Goal: Information Seeking & Learning: Learn about a topic

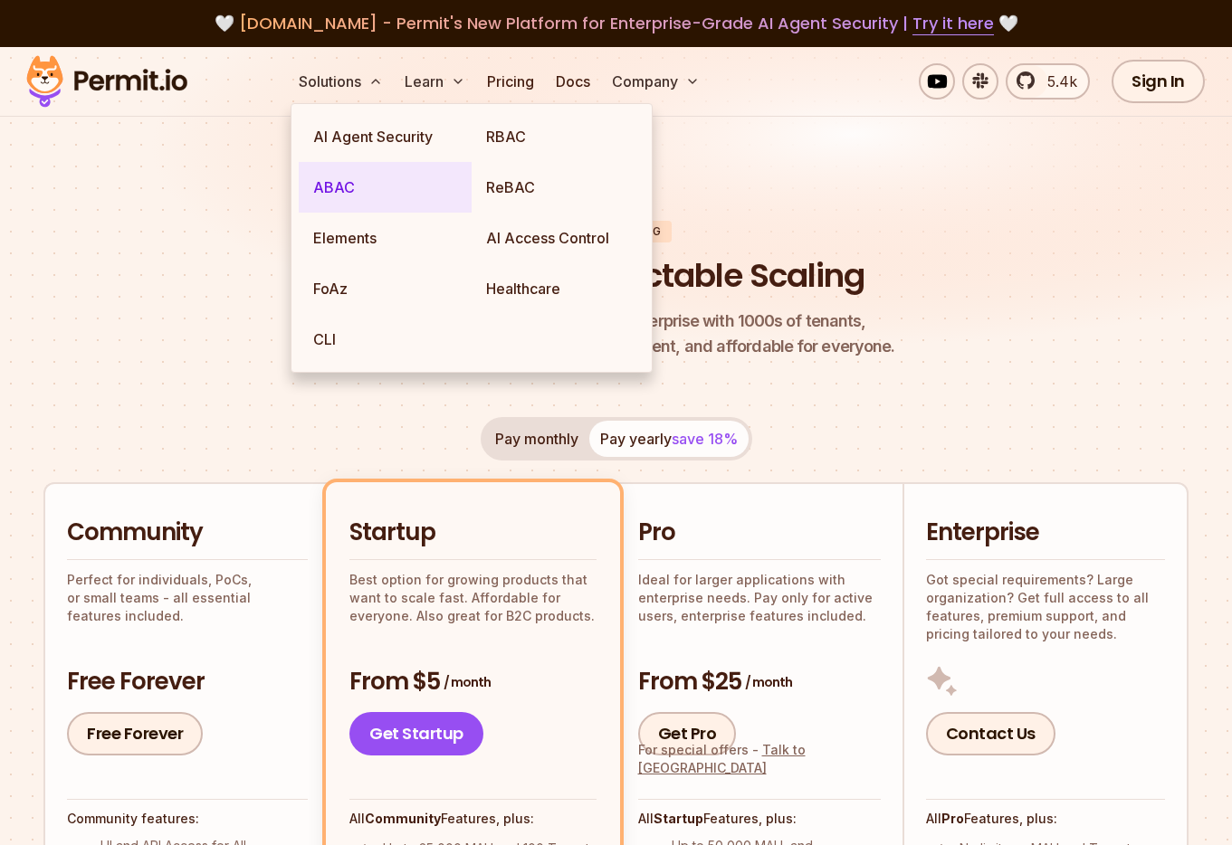
click at [335, 184] on link "ABAC" at bounding box center [385, 187] width 173 height 51
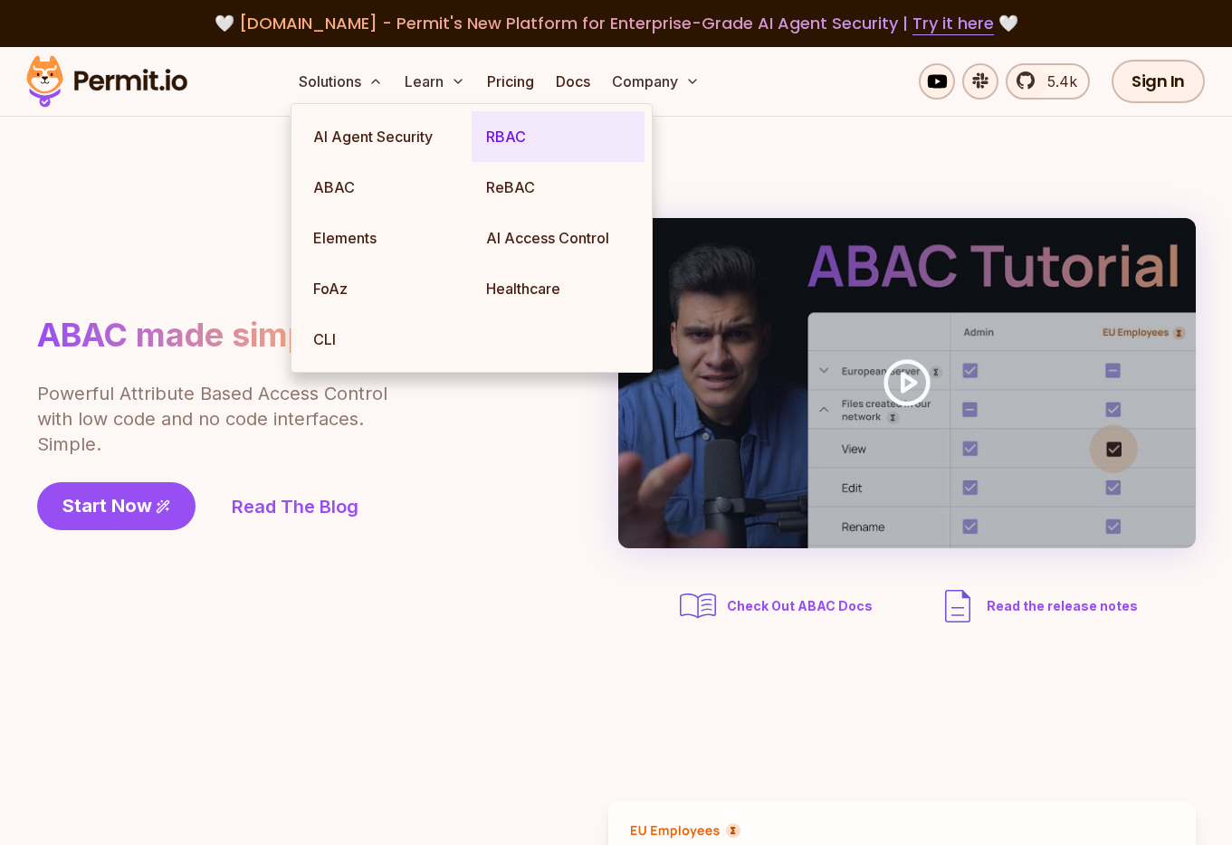
click at [504, 143] on link "RBAC" at bounding box center [557, 136] width 173 height 51
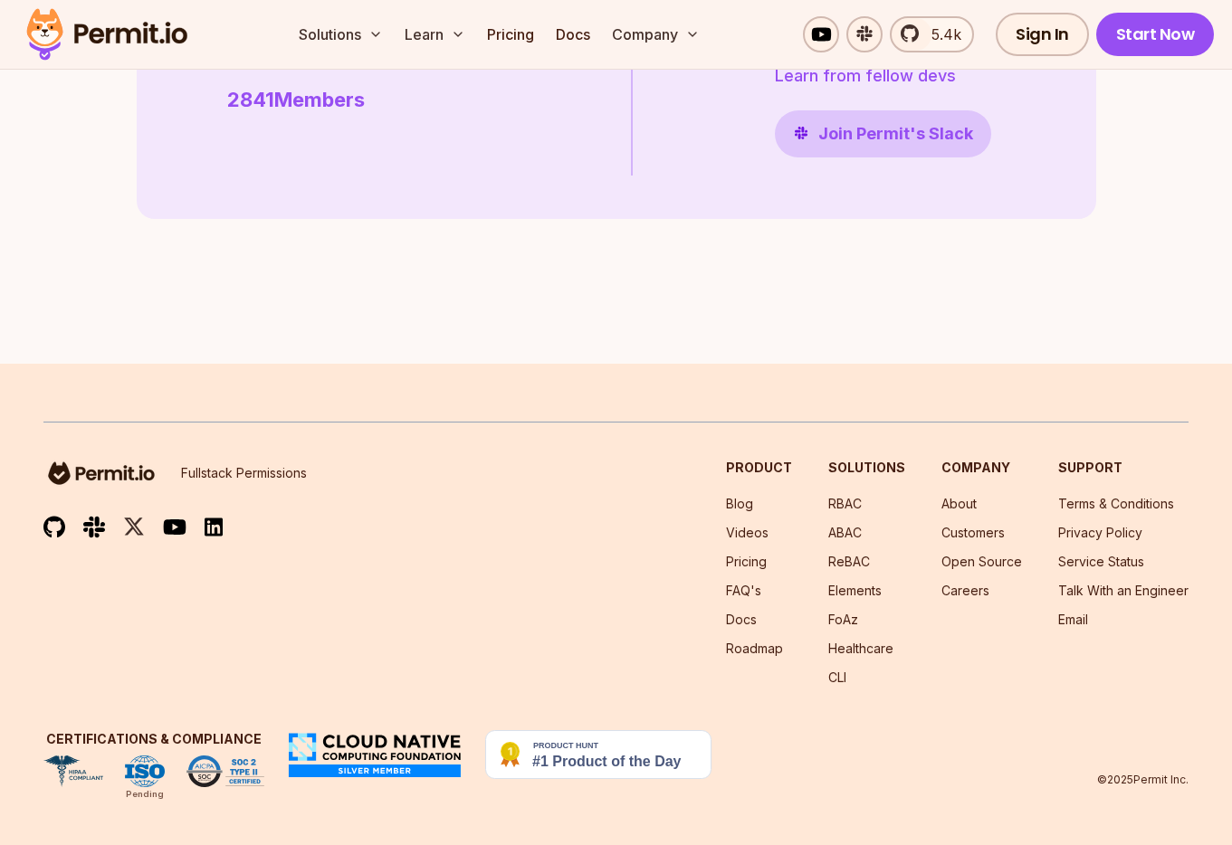
scroll to position [5241, 0]
click at [855, 529] on link "ABAC" at bounding box center [844, 532] width 33 height 15
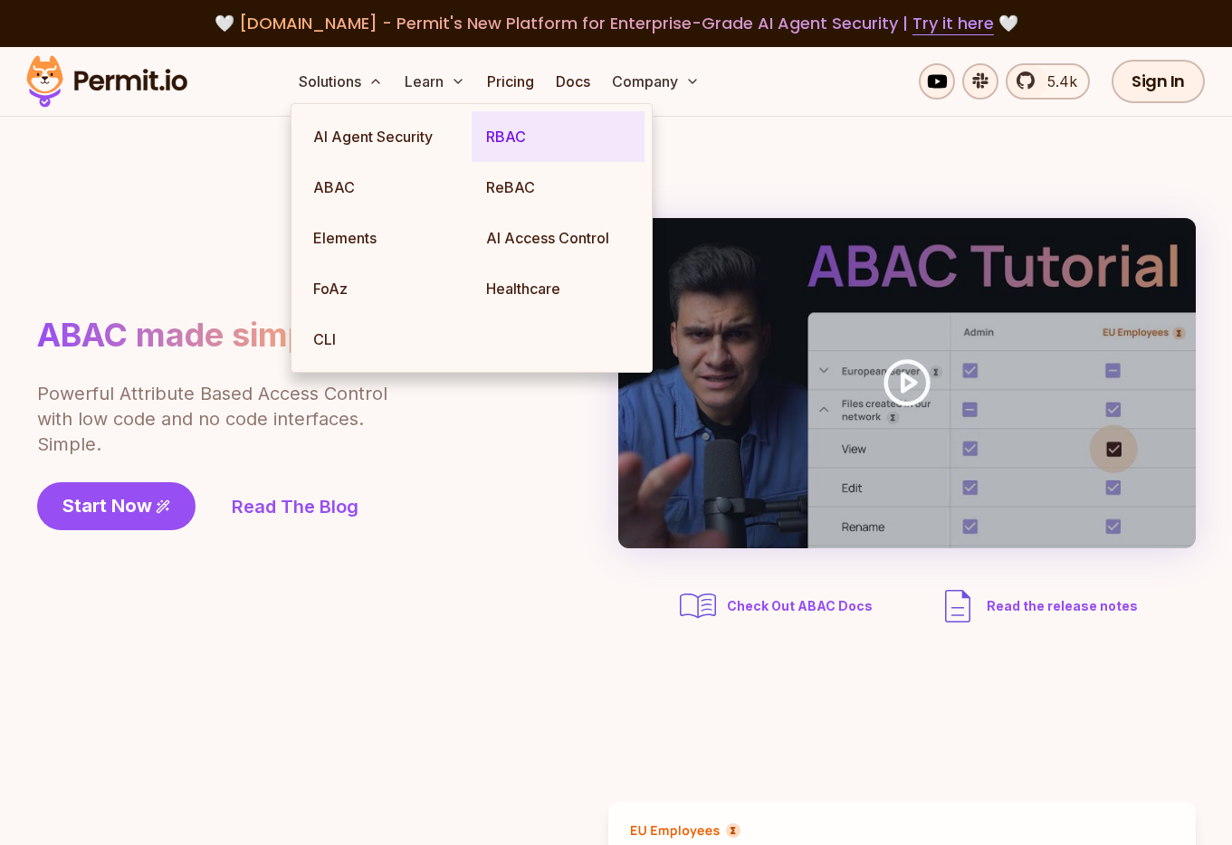
click at [516, 134] on link "RBAC" at bounding box center [557, 136] width 173 height 51
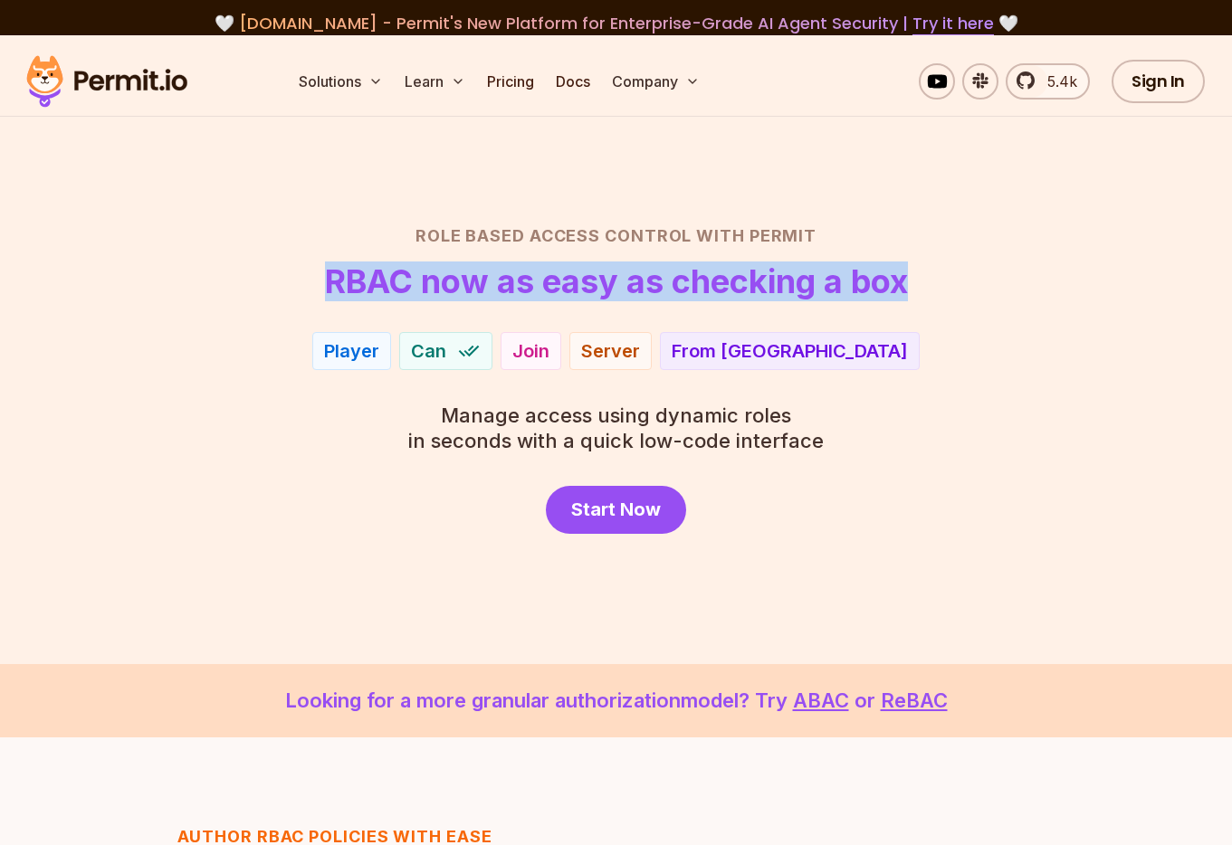
drag, startPoint x: 318, startPoint y: 282, endPoint x: 902, endPoint y: 295, distance: 584.7
click at [902, 295] on header "Role Based Access Control with Permit RBAC now as easy as checking a box" at bounding box center [615, 262] width 1145 height 76
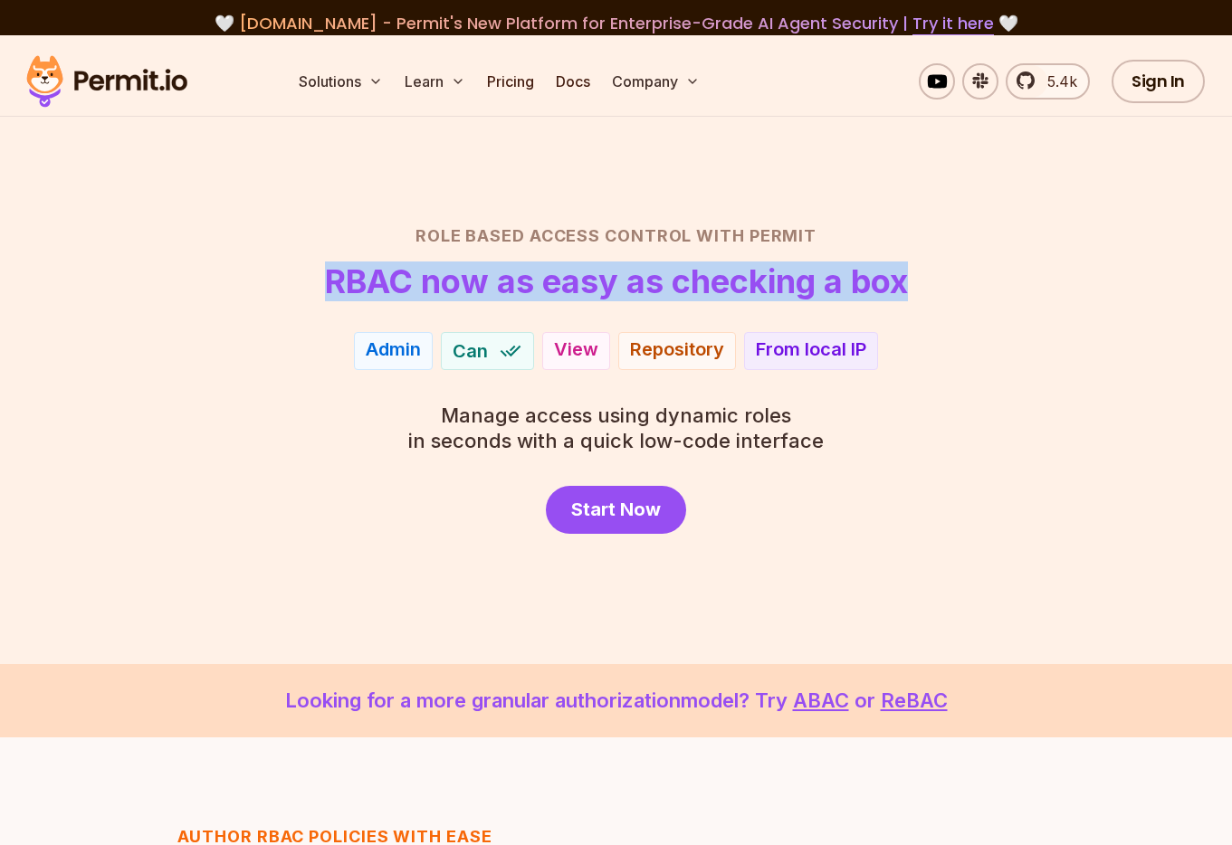
click at [874, 293] on h1 "RBAC now as easy as checking a box" at bounding box center [616, 281] width 583 height 36
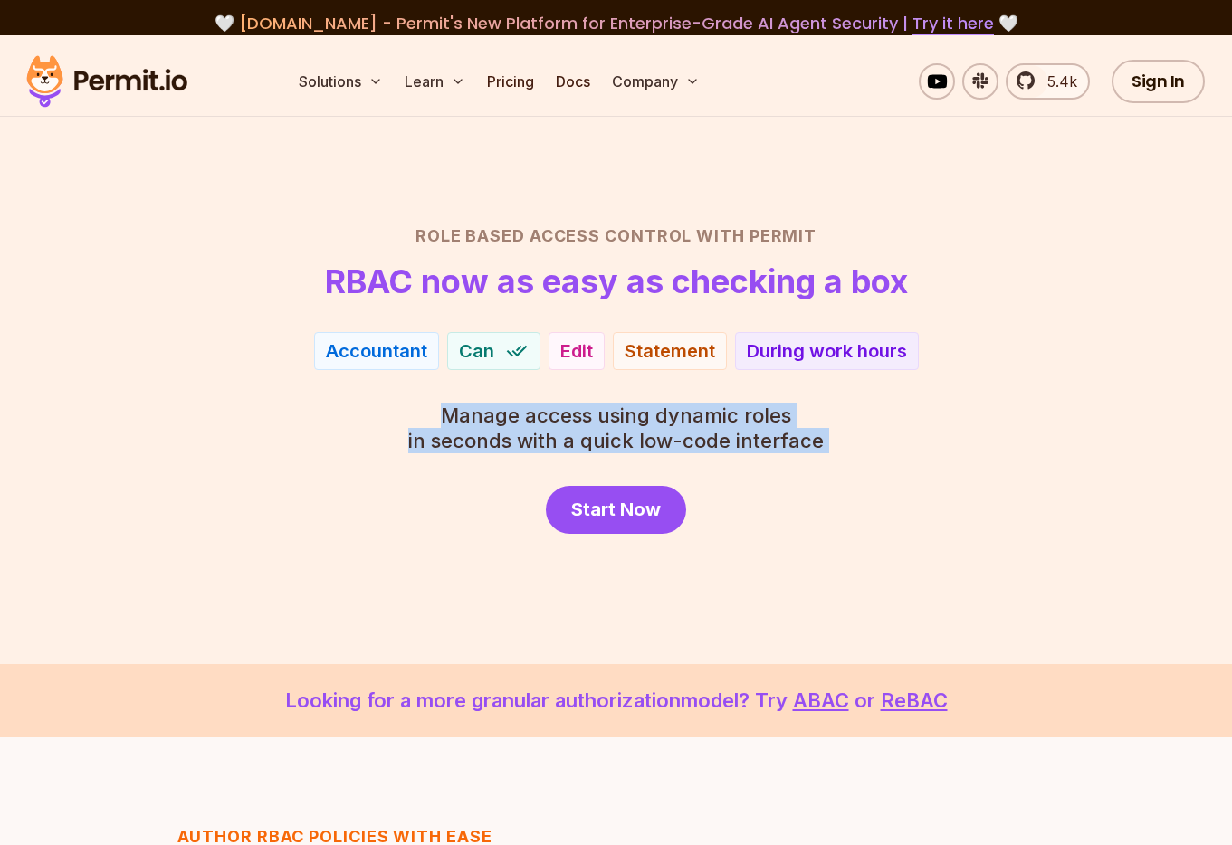
drag, startPoint x: 439, startPoint y: 408, endPoint x: 859, endPoint y: 450, distance: 422.0
click at [859, 450] on div "Role Based Access Control with Permit RBAC now as easy as checking a box Accoun…" at bounding box center [615, 379] width 1145 height 310
click at [838, 461] on div "Role Based Access Control with Permit RBAC now as easy as checking a box Accoun…" at bounding box center [615, 379] width 1145 height 310
drag, startPoint x: 838, startPoint y: 437, endPoint x: 443, endPoint y: 417, distance: 396.0
click at [443, 417] on div "Role Based Access Control with Permit RBAC now as easy as checking a box Patien…" at bounding box center [615, 379] width 1145 height 310
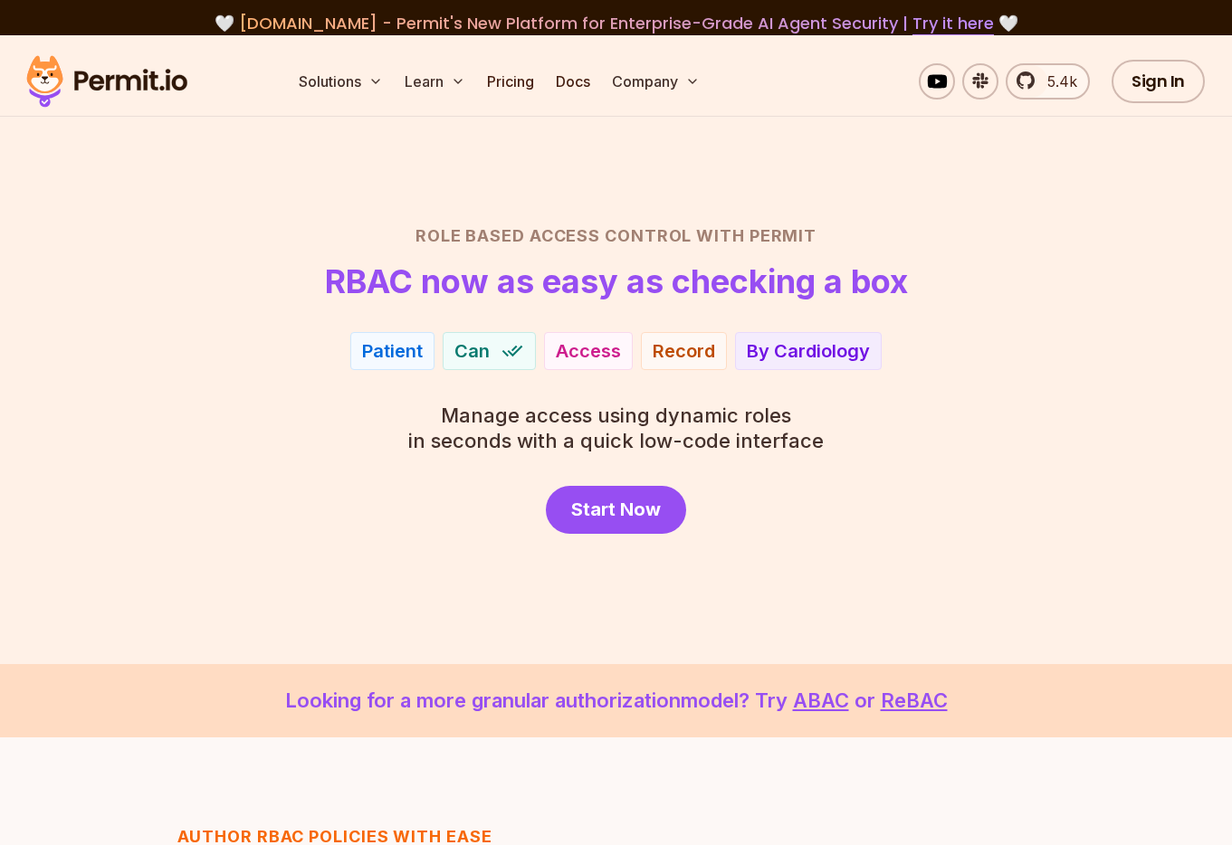
click at [385, 520] on div "Start Now" at bounding box center [615, 510] width 1145 height 48
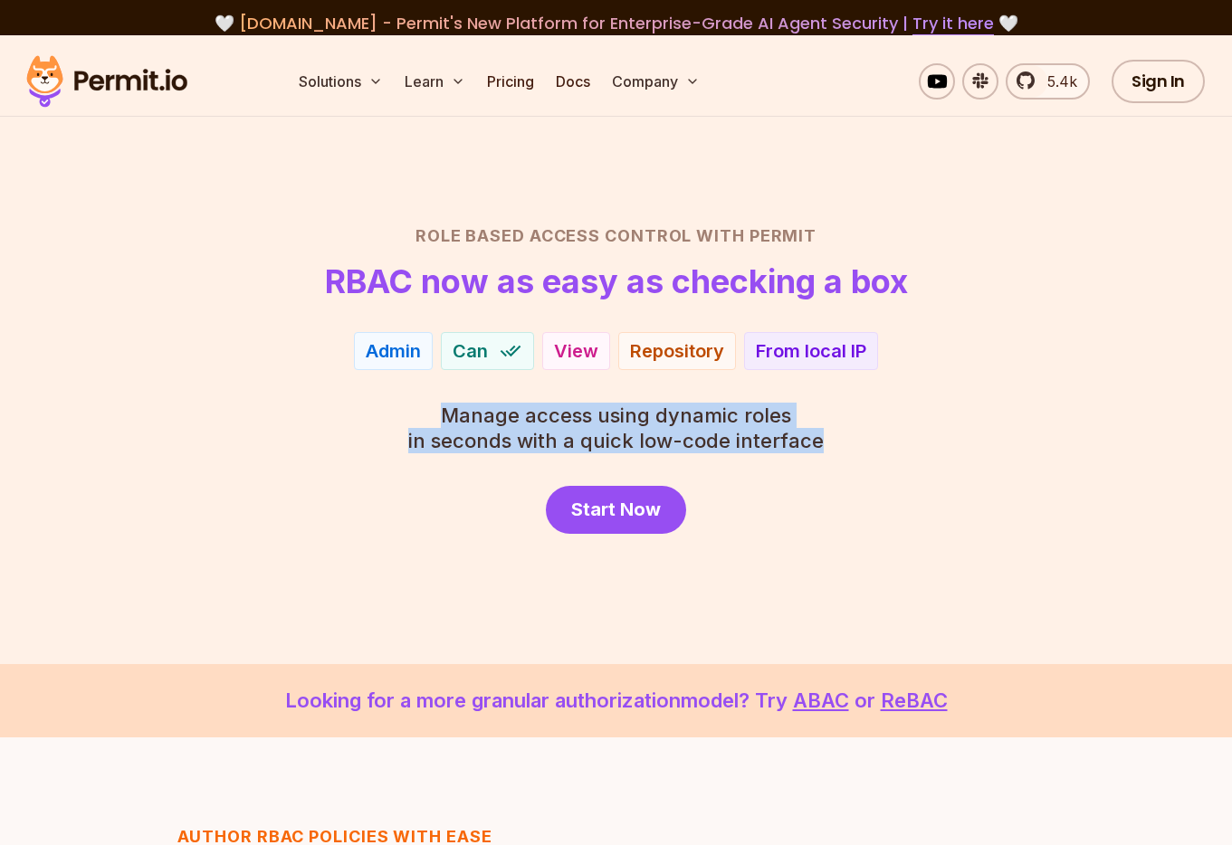
drag, startPoint x: 838, startPoint y: 442, endPoint x: 420, endPoint y: 420, distance: 418.6
click at [438, 416] on div "Role Based Access Control with Permit RBAC now as easy as checking a box Admin …" at bounding box center [615, 379] width 1145 height 310
click at [361, 424] on div "Role Based Access Control with Permit RBAC now as easy as checking a box Admin …" at bounding box center [615, 379] width 1145 height 310
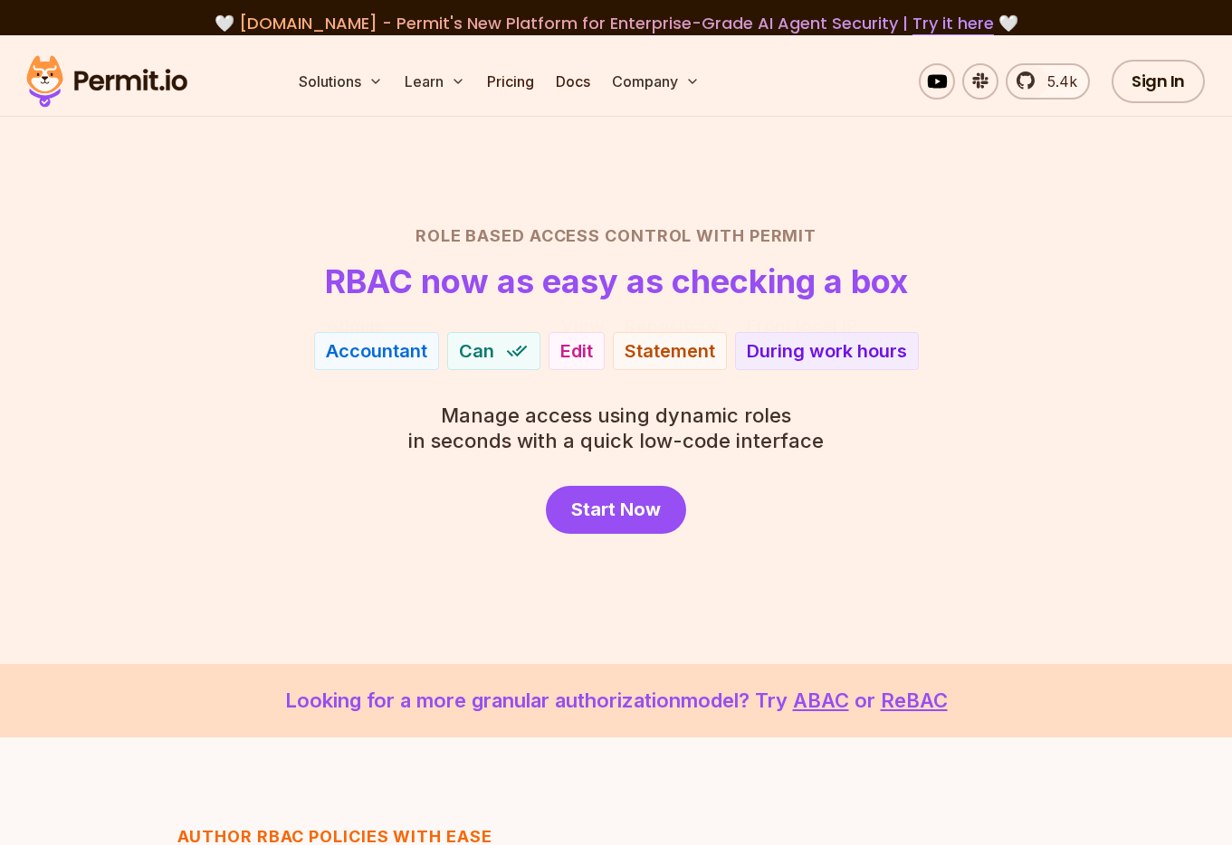
click at [252, 258] on header "Role Based Access Control with Permit RBAC now as easy as checking a box" at bounding box center [615, 262] width 1145 height 76
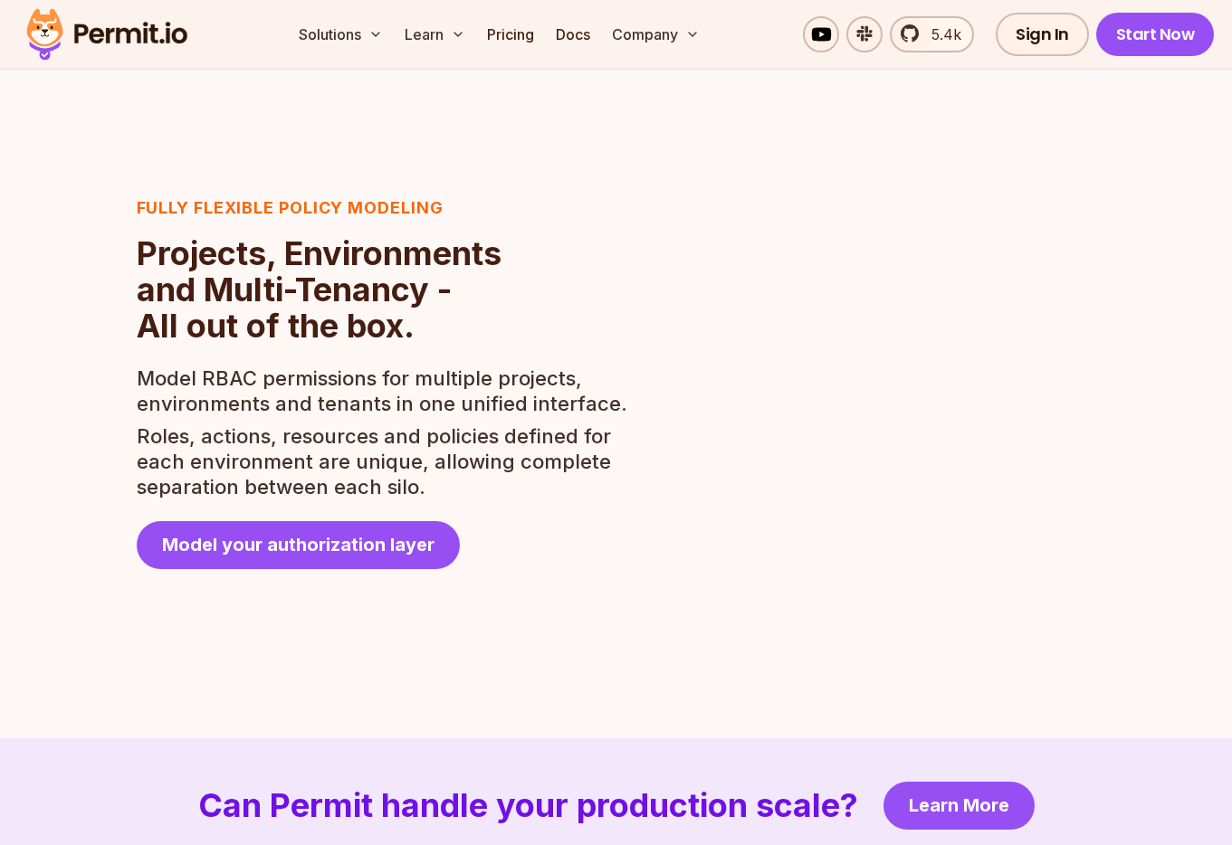
scroll to position [3232, 0]
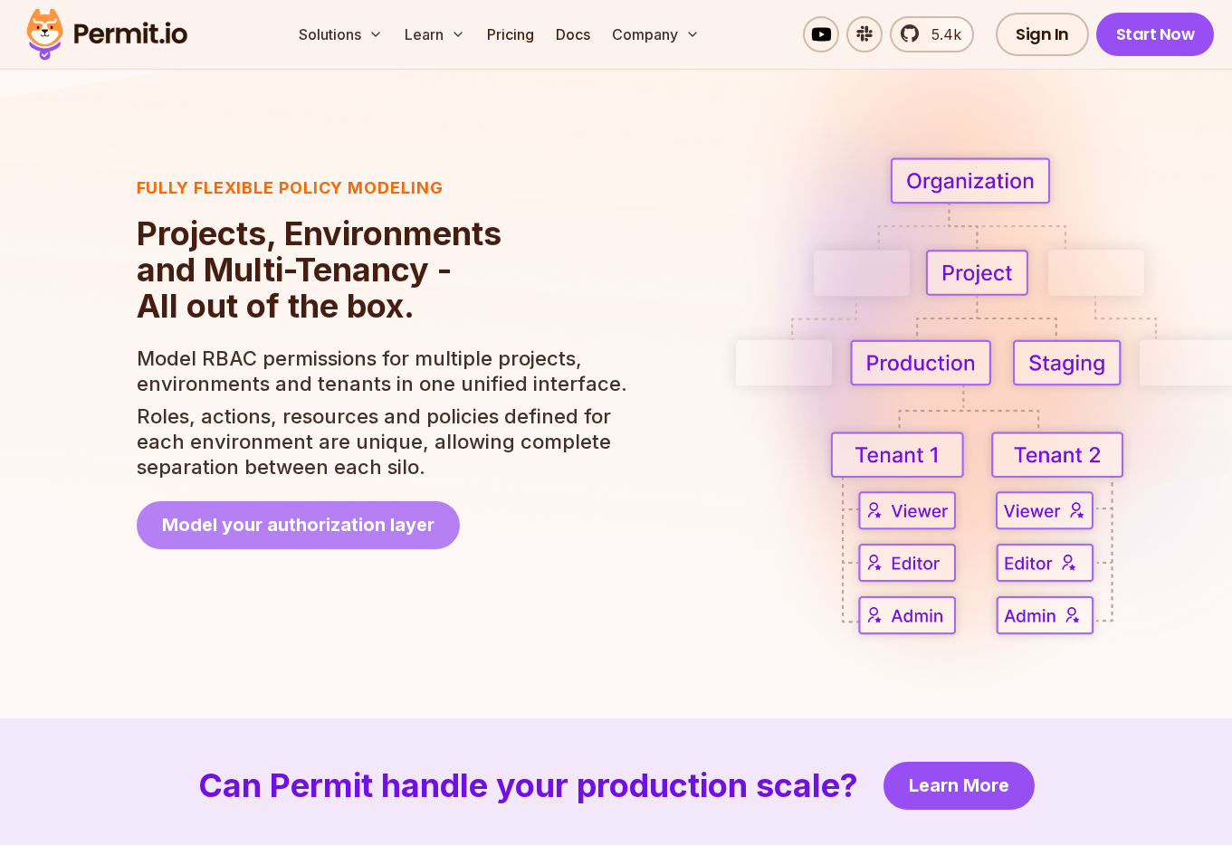
click at [386, 535] on span "Model your authorization layer" at bounding box center [298, 524] width 272 height 25
